Goal: Find specific page/section: Find specific page/section

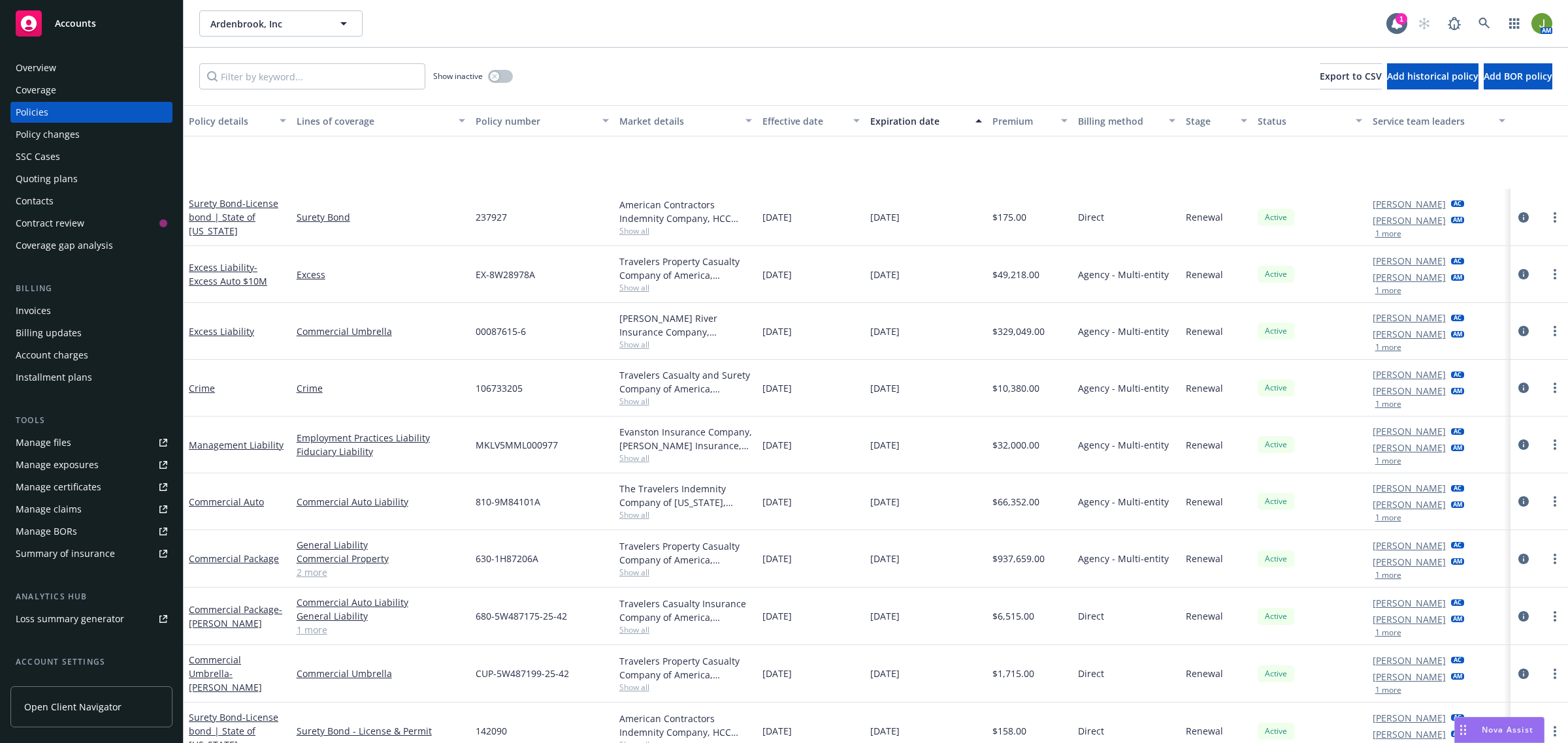
scroll to position [132, 0]
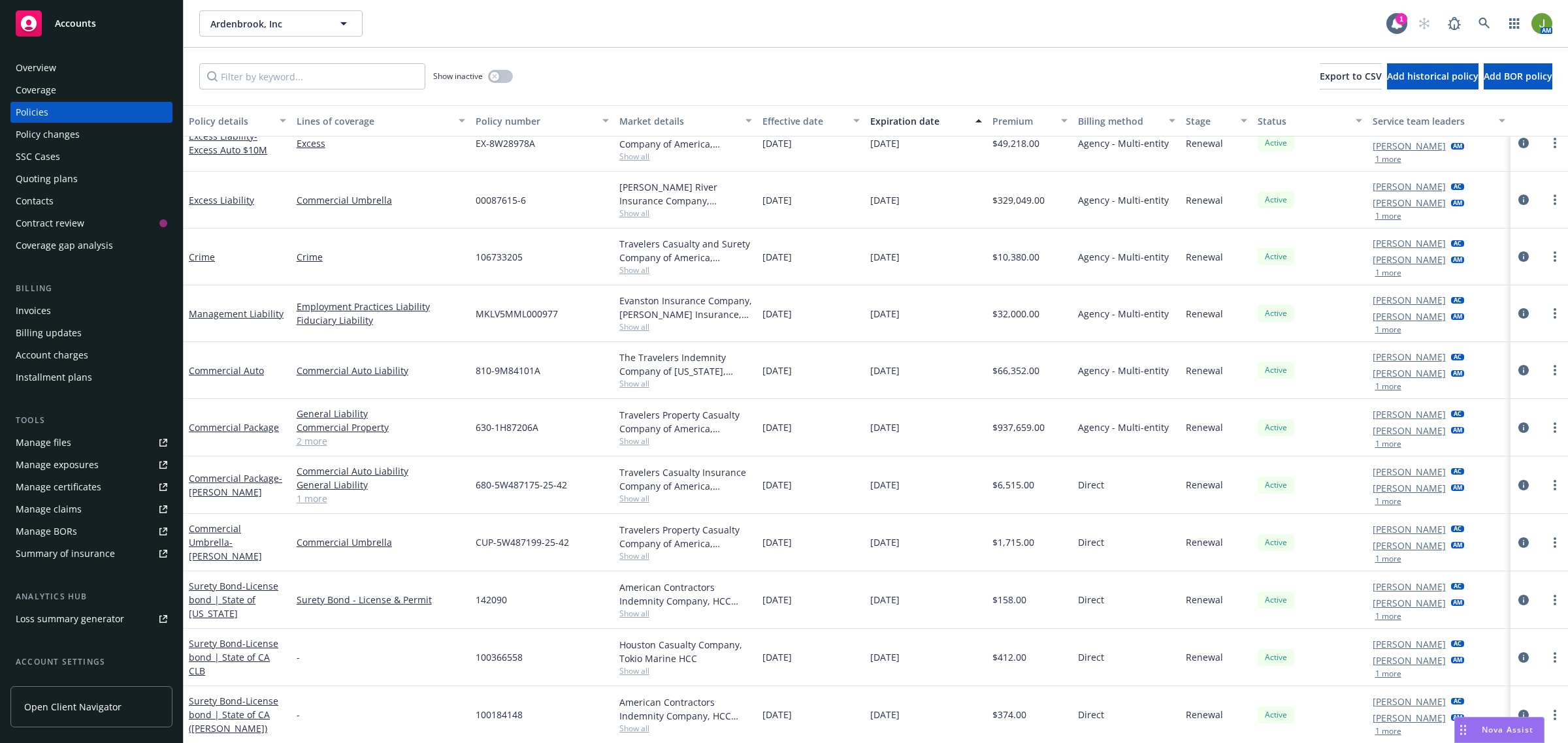
click at [82, 26] on span "Accounts" at bounding box center [75, 23] width 41 height 11
click at [1481, 26] on icon at bounding box center [1484, 23] width 12 height 12
click at [41, 307] on div "Invoices" at bounding box center [33, 311] width 35 height 21
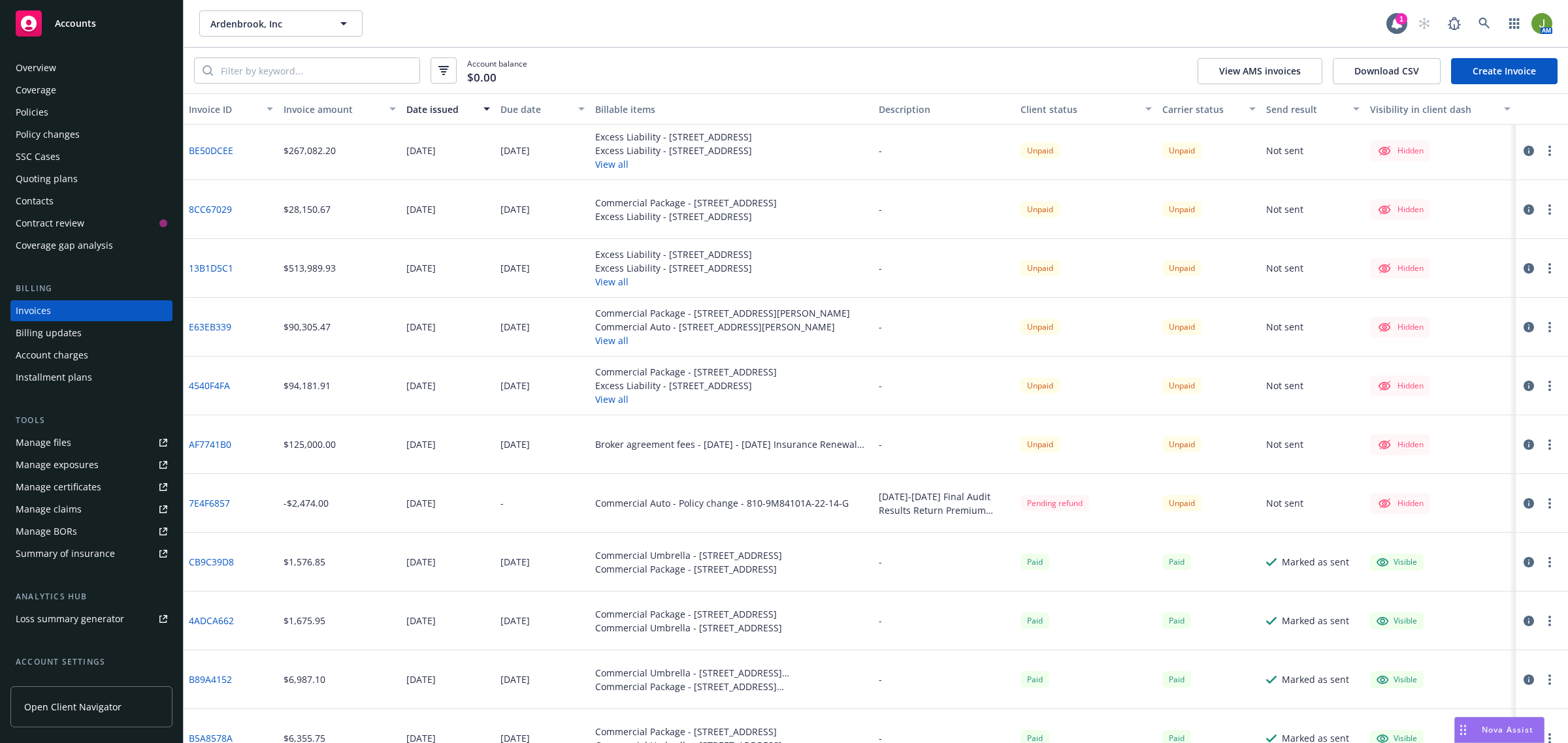
scroll to position [1307, 0]
